Goal: Check status

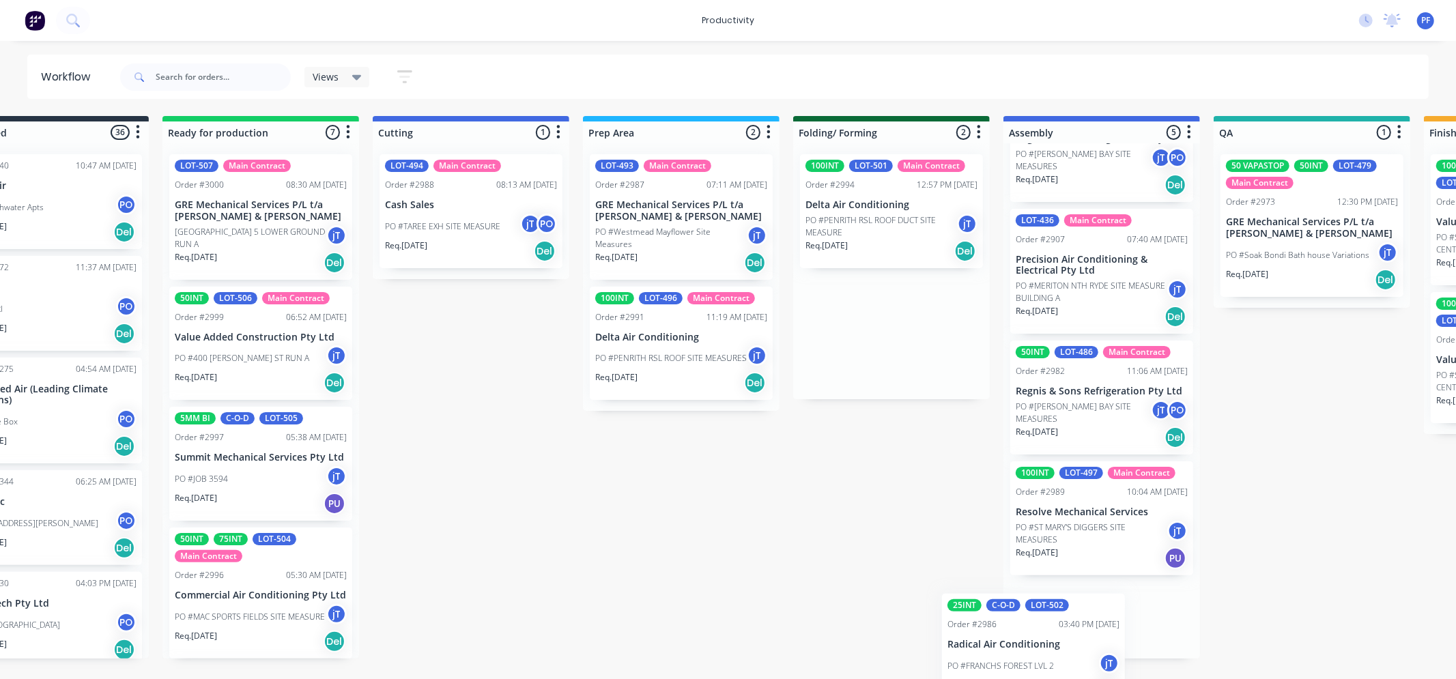
scroll to position [221, 0]
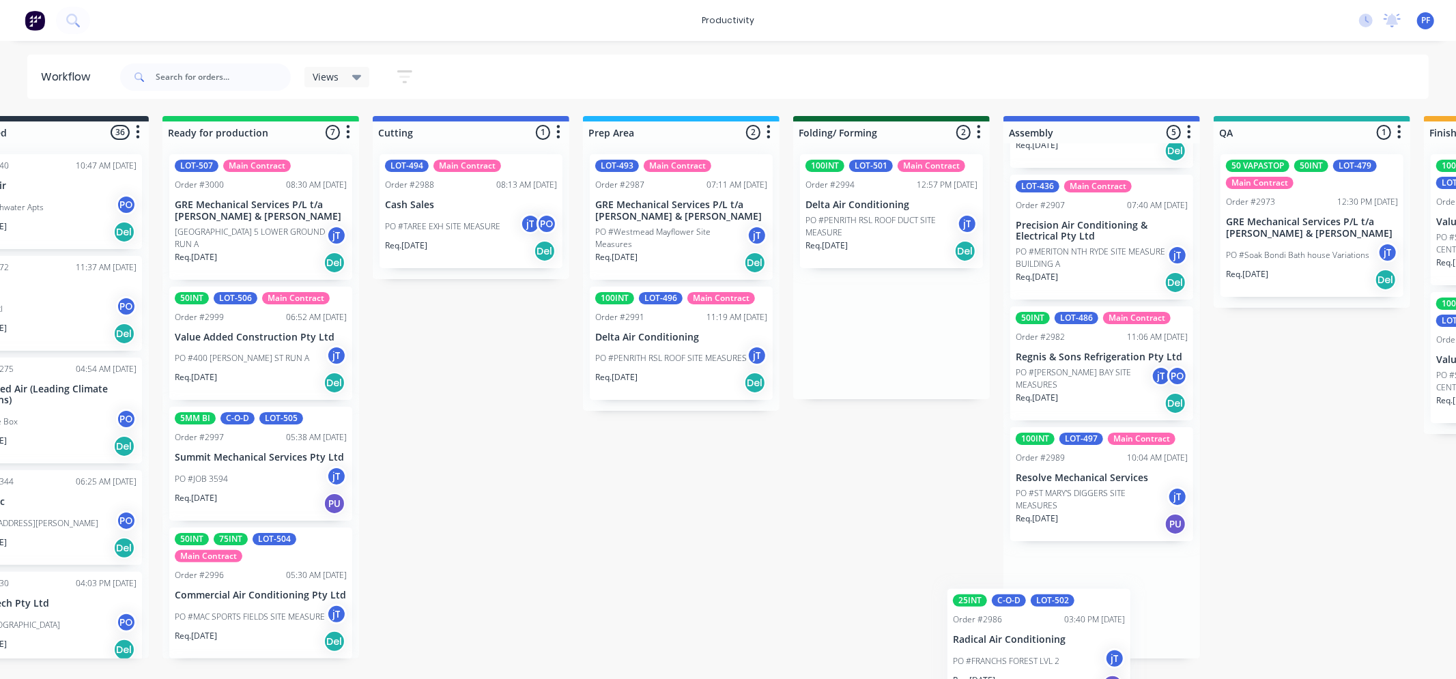
drag, startPoint x: 927, startPoint y: 358, endPoint x: 1054, endPoint y: 626, distance: 296.2
click at [1054, 627] on div "Submitted 36 Order #240 10:47 AM [DATE] Retro Air PO #Freshwater Apts PO Req. […" at bounding box center [1249, 387] width 2673 height 543
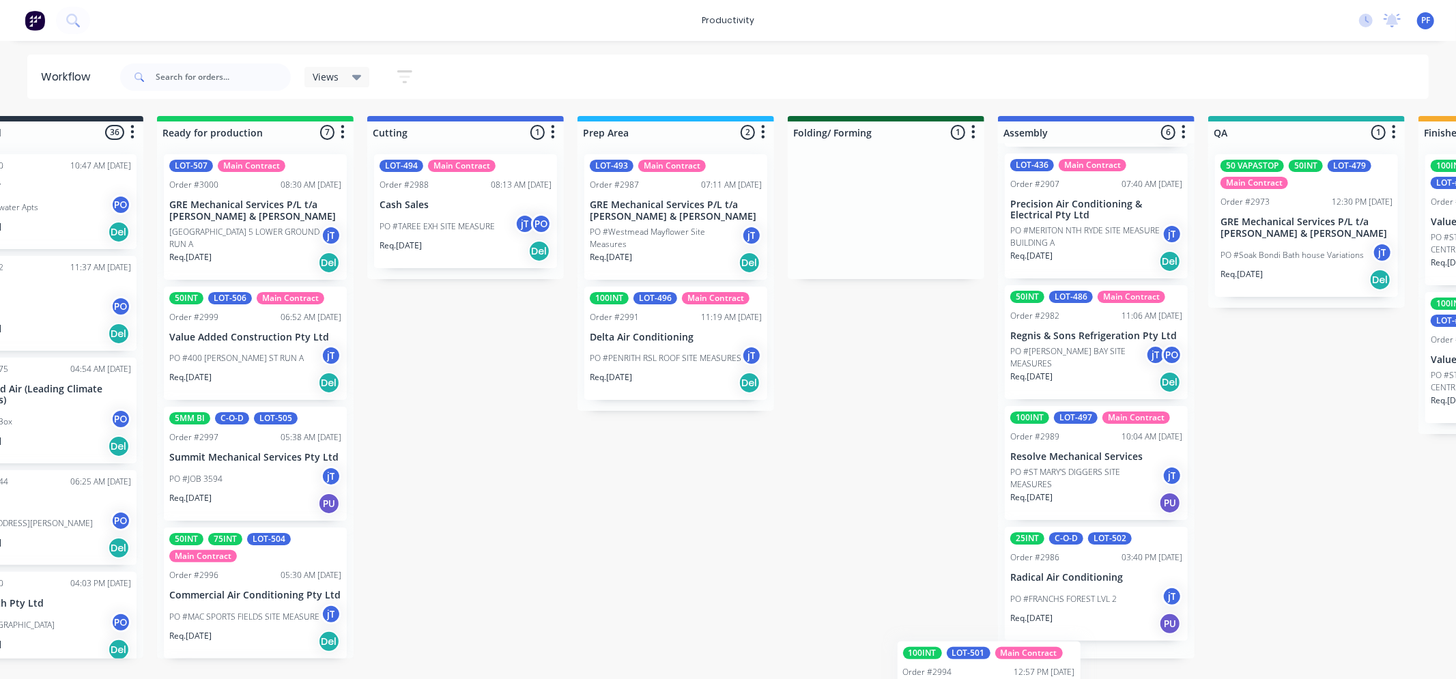
scroll to position [340, 0]
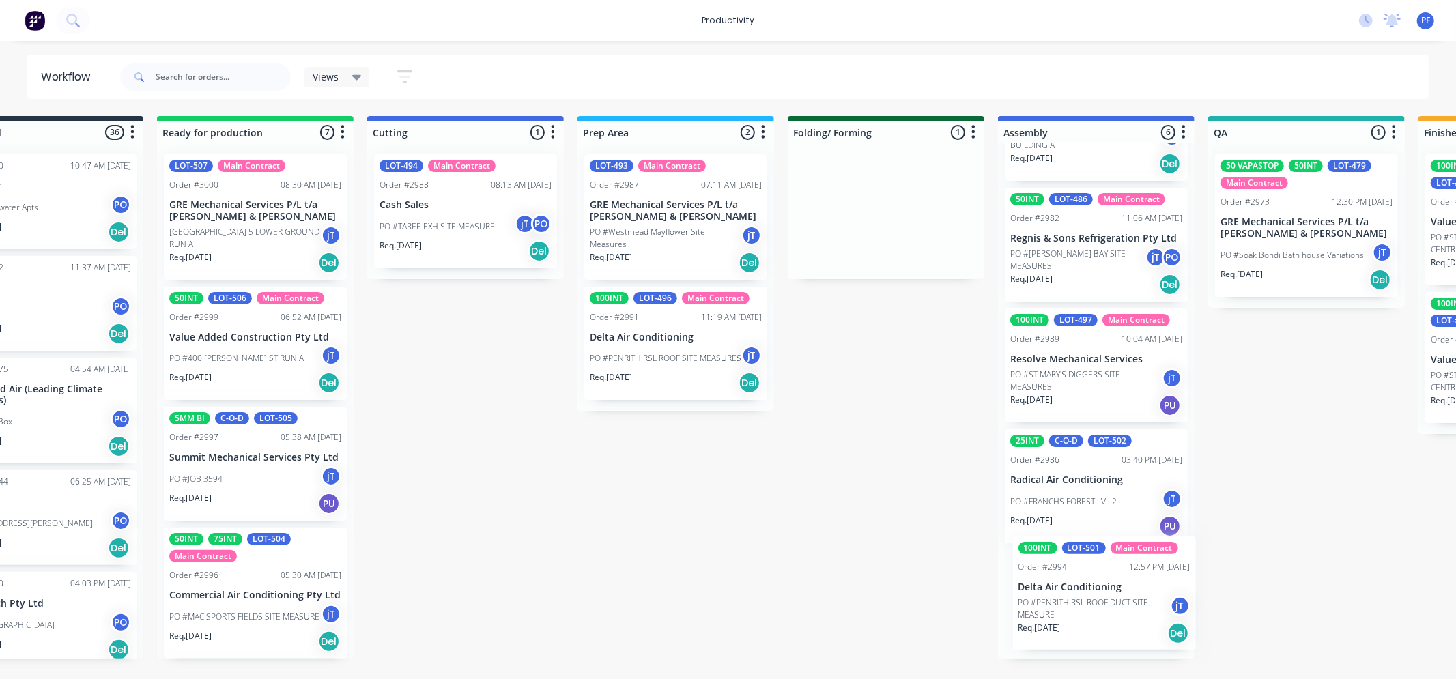
drag, startPoint x: 852, startPoint y: 221, endPoint x: 1070, endPoint y: 603, distance: 440.0
click at [1070, 603] on div "Submitted 36 Order #240 10:47 AM [DATE] Retro Air PO #Freshwater Apts PO Req. […" at bounding box center [1243, 387] width 2673 height 543
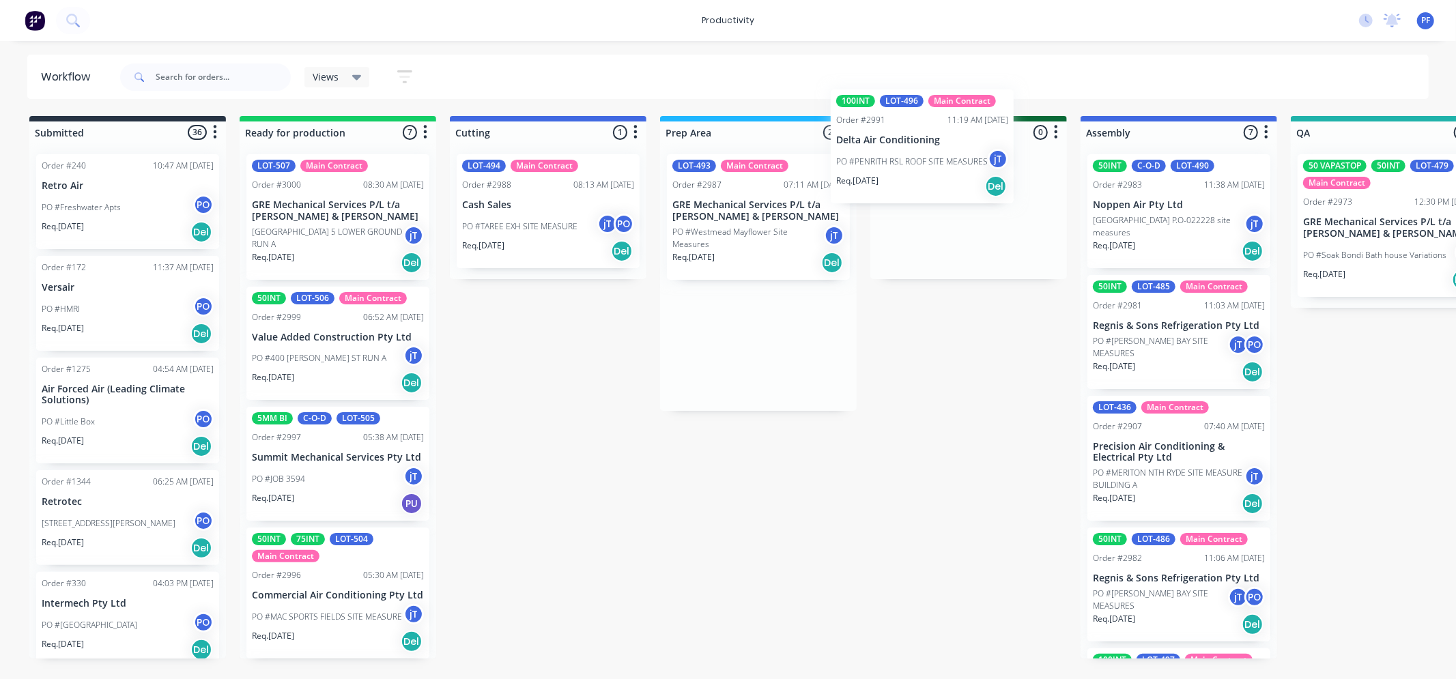
drag, startPoint x: 759, startPoint y: 360, endPoint x: 932, endPoint y: 160, distance: 265.3
click at [932, 160] on div "Submitted 36 Order #240 10:47 AM [DATE] Retro Air PO #Freshwater Apts PO Req. […" at bounding box center [1326, 387] width 2673 height 543
